Goal: Transaction & Acquisition: Book appointment/travel/reservation

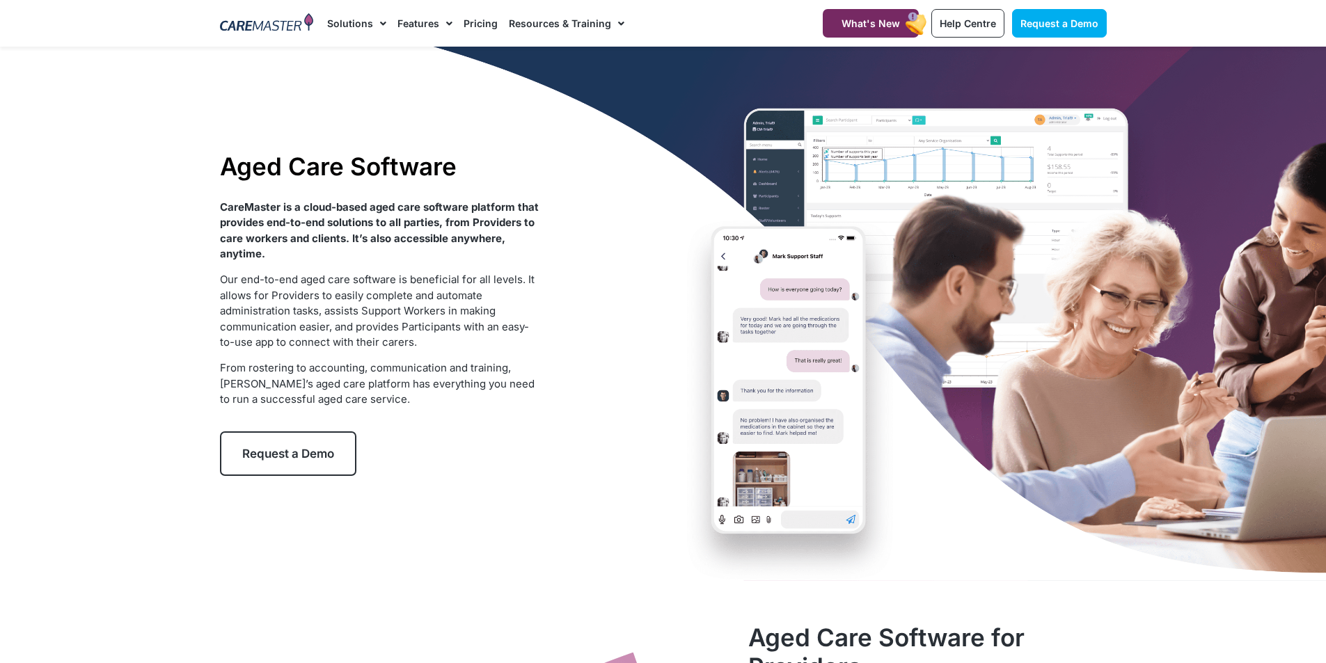
click at [1169, 486] on div at bounding box center [663, 314] width 1326 height 534
click at [916, 15] on rect at bounding box center [916, 23] width 26 height 26
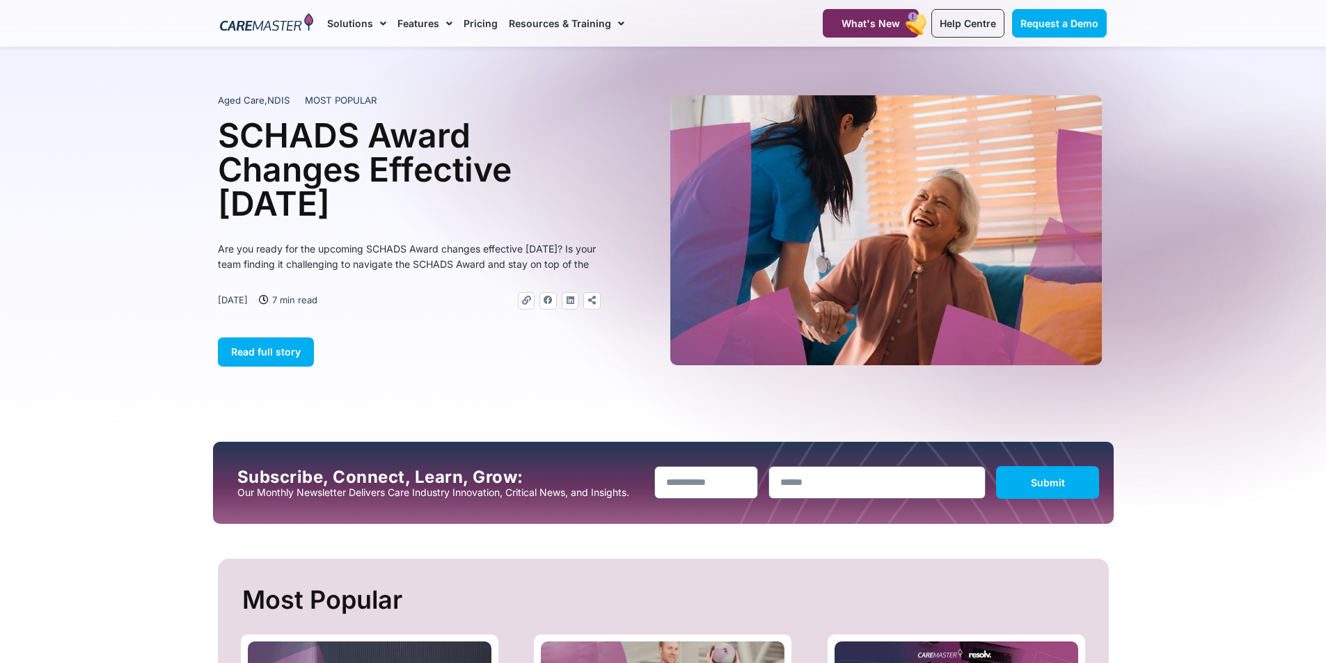
click at [985, 221] on img at bounding box center [885, 230] width 431 height 270
click at [1046, 487] on span "Submit" at bounding box center [1047, 483] width 34 height 12
click at [678, 491] on input "Name" at bounding box center [706, 482] width 104 height 33
click at [250, 206] on h1 "SCHADS Award Changes Effective [DATE]" at bounding box center [409, 169] width 383 height 102
